Goal: Task Accomplishment & Management: Manage account settings

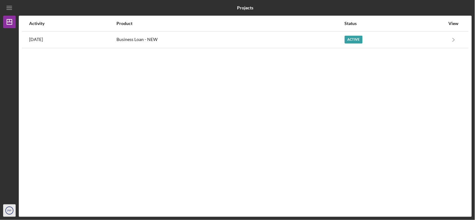
click at [8, 209] on text "PP" at bounding box center [10, 210] width 4 height 3
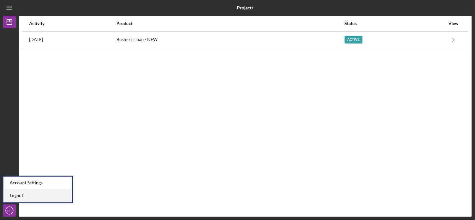
click at [31, 194] on link "Logout" at bounding box center [37, 196] width 69 height 13
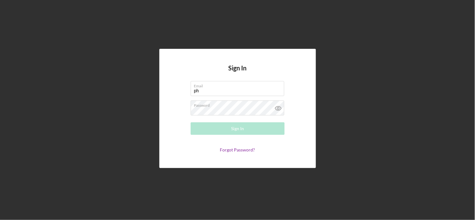
type input "p"
type input "d"
type input "[EMAIL_ADDRESS][DOMAIN_NAME]"
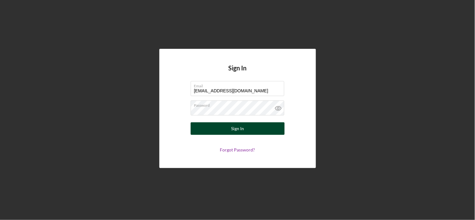
click at [244, 130] on button "Sign In" at bounding box center [238, 128] width 94 height 13
